Goal: Task Accomplishment & Management: Manage account settings

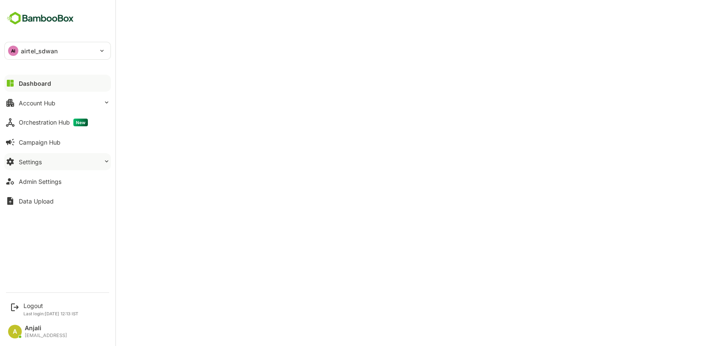
click at [91, 159] on button "Settings" at bounding box center [57, 161] width 107 height 17
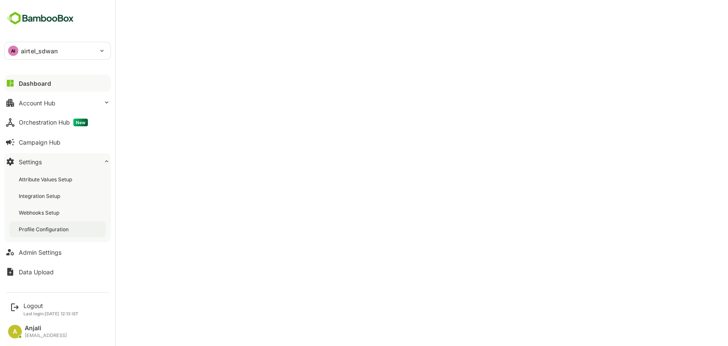
click at [60, 227] on div "Profile Configuration" at bounding box center [45, 229] width 52 height 7
